Goal: Information Seeking & Learning: Find specific fact

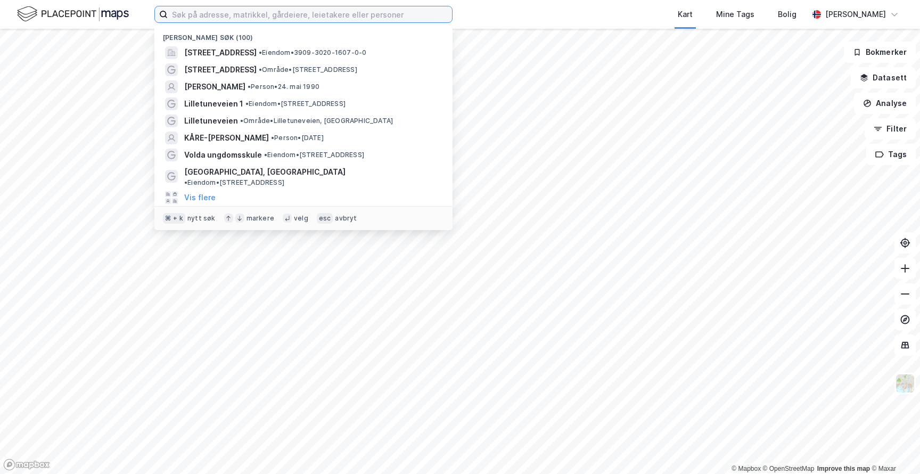
click at [366, 20] on input at bounding box center [310, 14] width 284 height 16
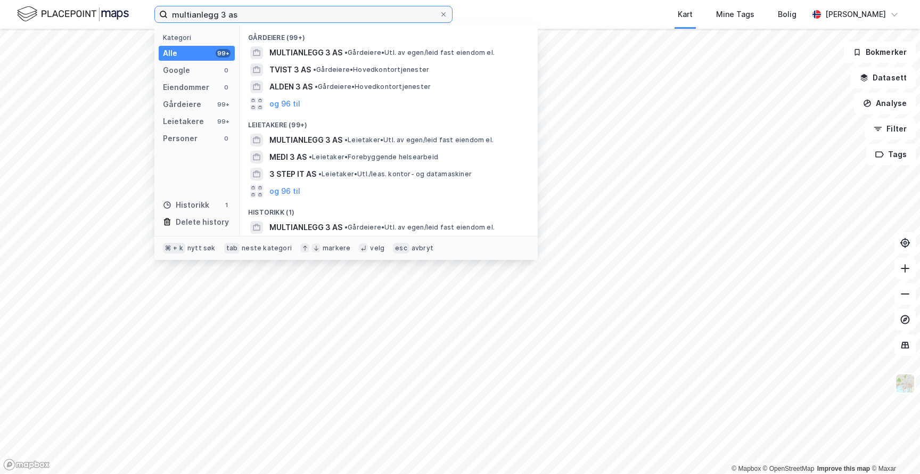
type input "multianlegg 3 as"
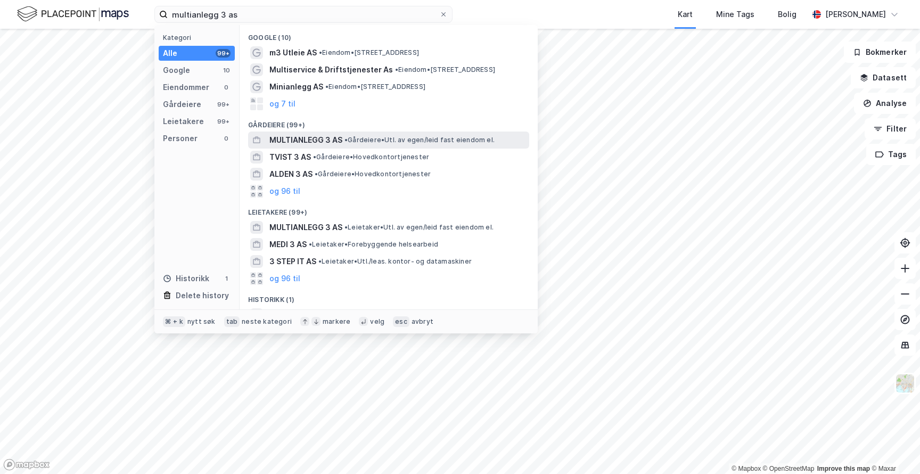
click at [332, 138] on span "MULTIANLEGG 3 AS" at bounding box center [305, 140] width 73 height 13
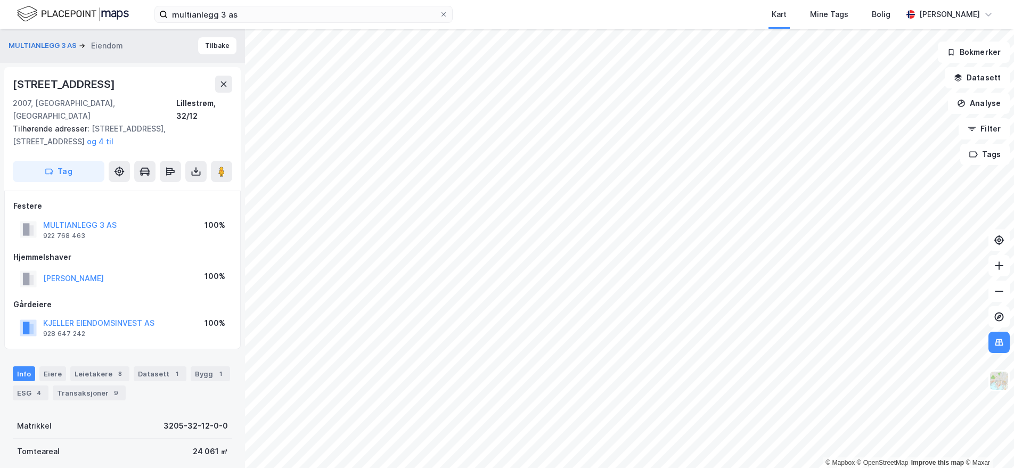
click at [76, 84] on div "[STREET_ADDRESS]" at bounding box center [65, 84] width 104 height 17
copy div "[STREET_ADDRESS]"
